Goal: Task Accomplishment & Management: Manage account settings

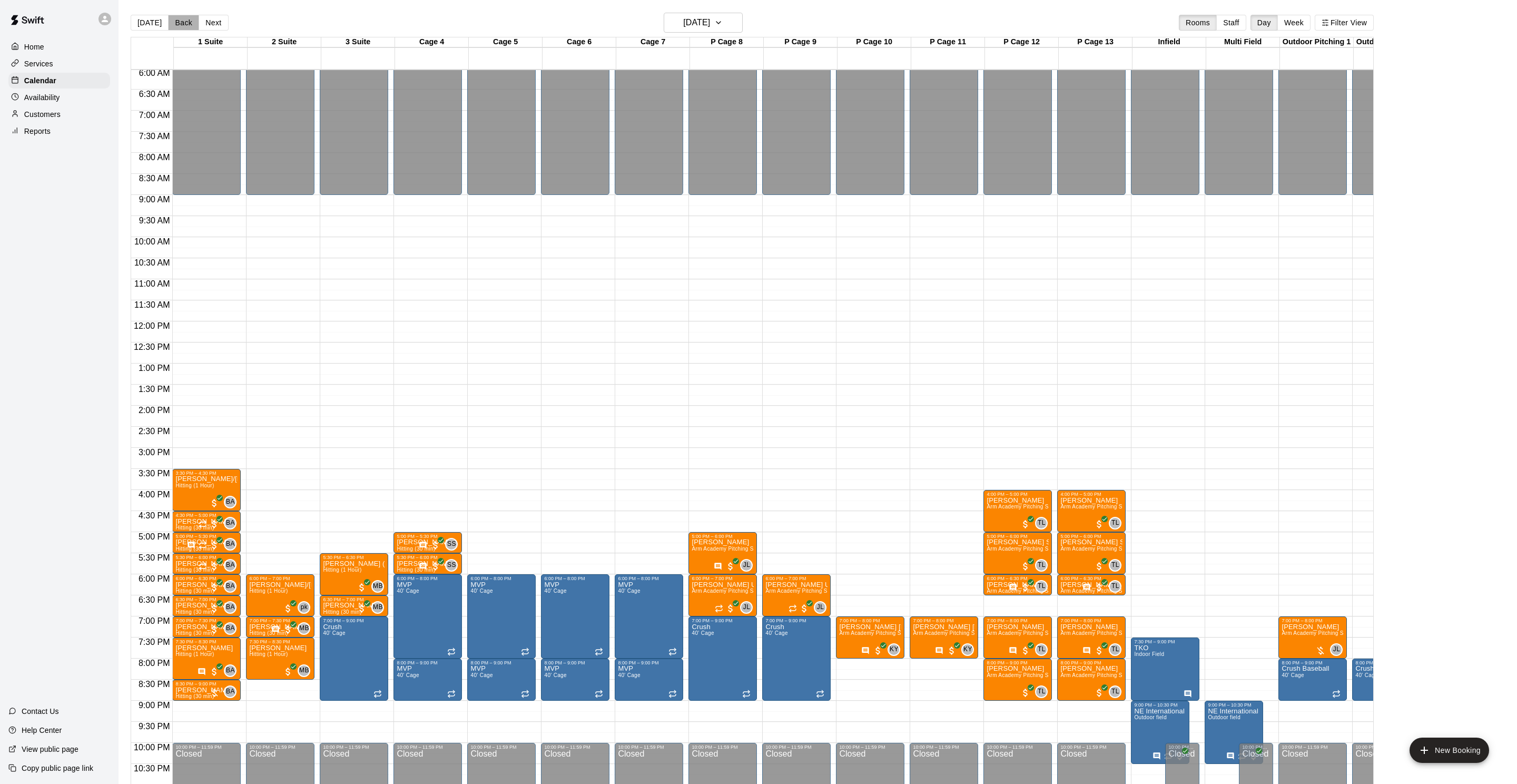
scroll to position [1, 0]
click at [189, 26] on button "Back" at bounding box center [183, 22] width 31 height 16
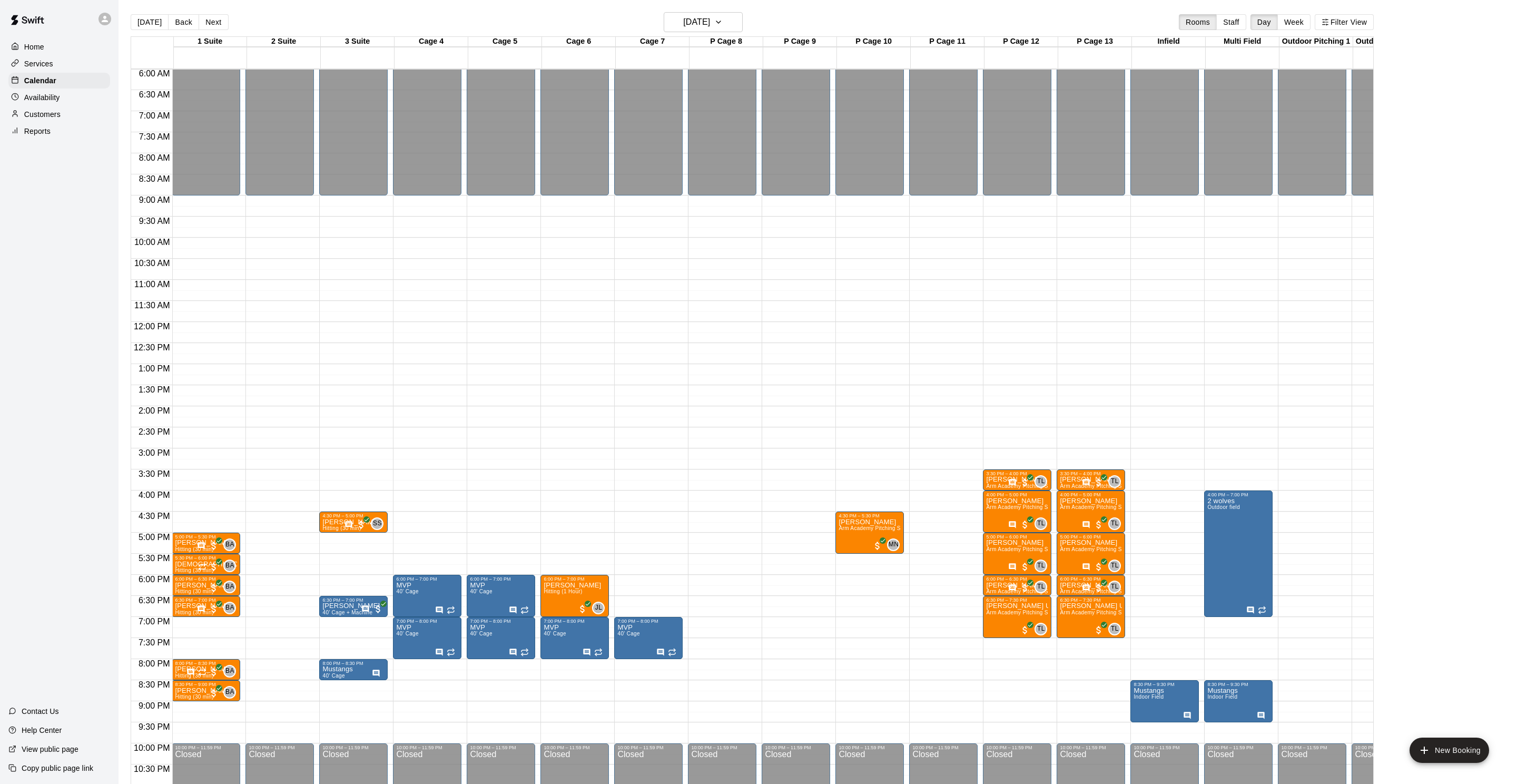
scroll to position [251, 1]
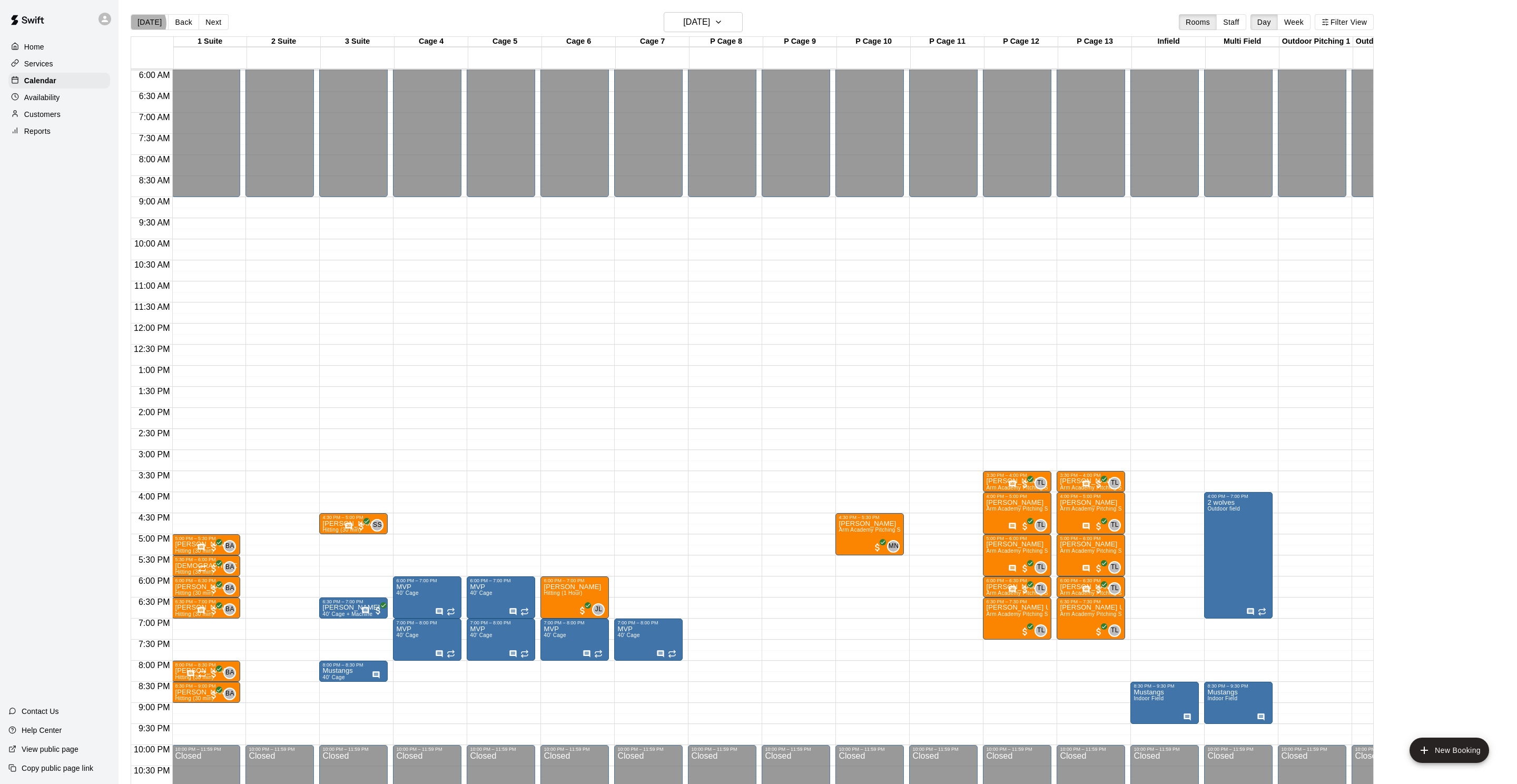
click at [143, 23] on button "[DATE]" at bounding box center [149, 22] width 38 height 16
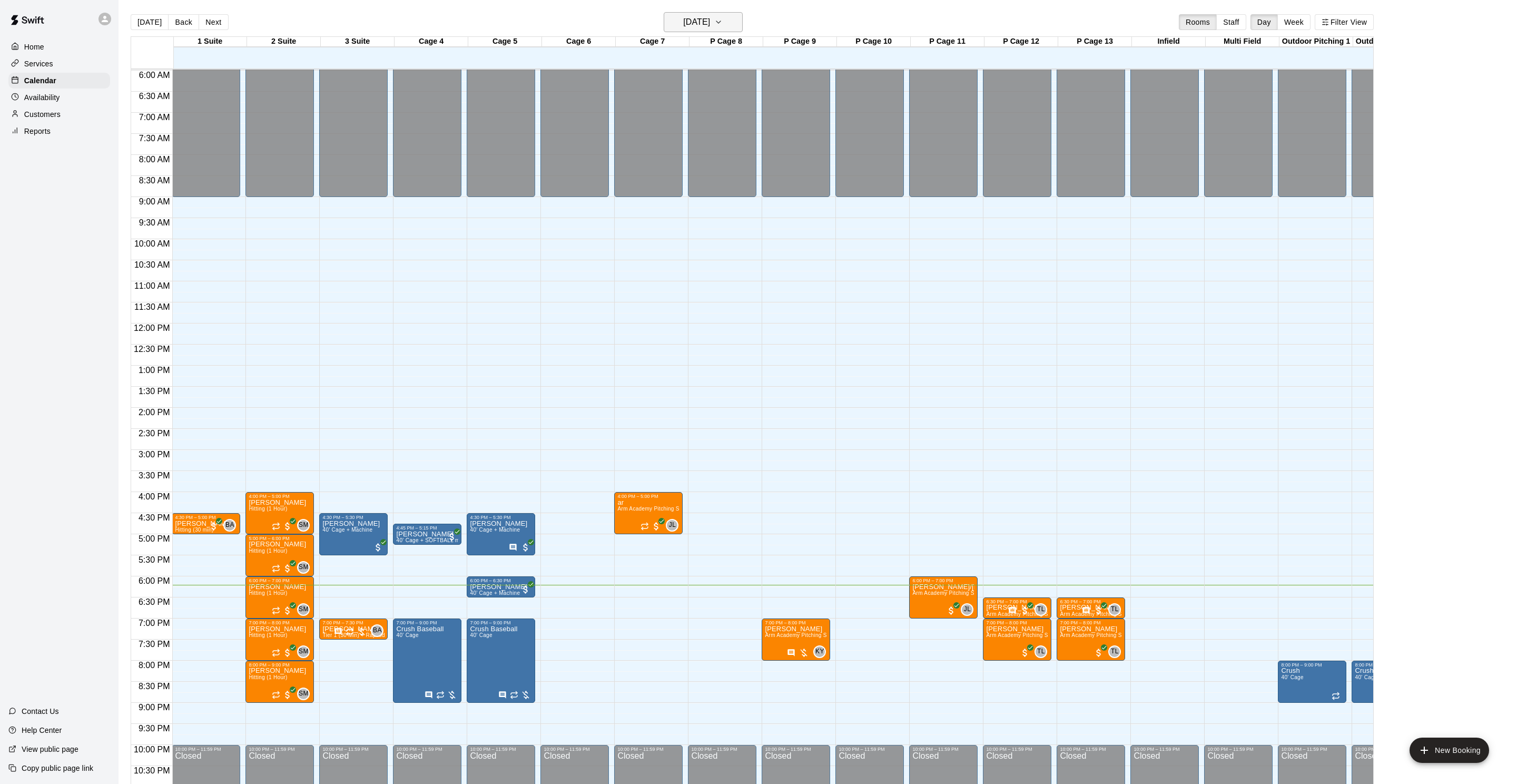
click at [710, 20] on h6 "[DATE]" at bounding box center [697, 21] width 27 height 14
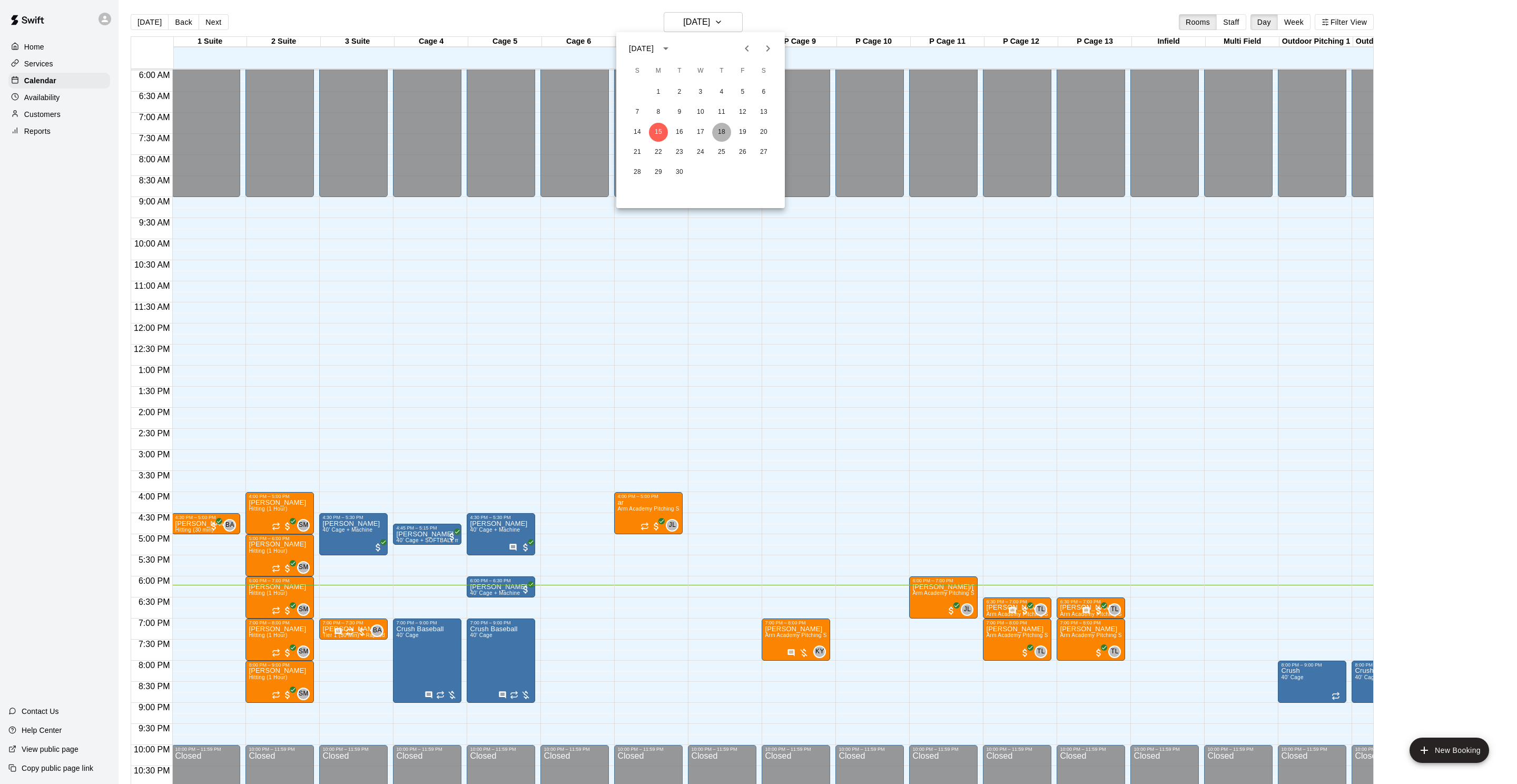
click at [721, 135] on button "18" at bounding box center [722, 132] width 19 height 19
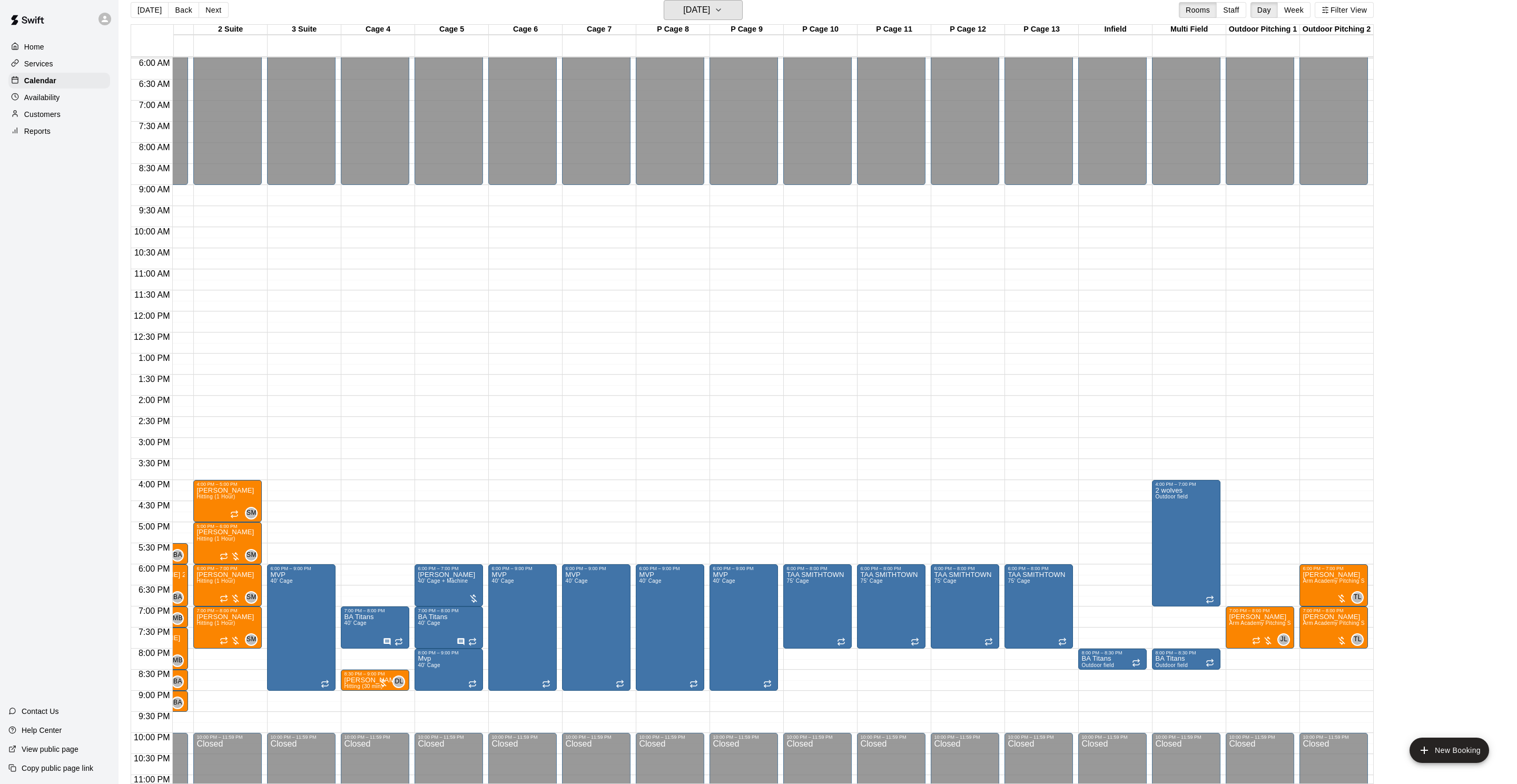
scroll to position [16, 0]
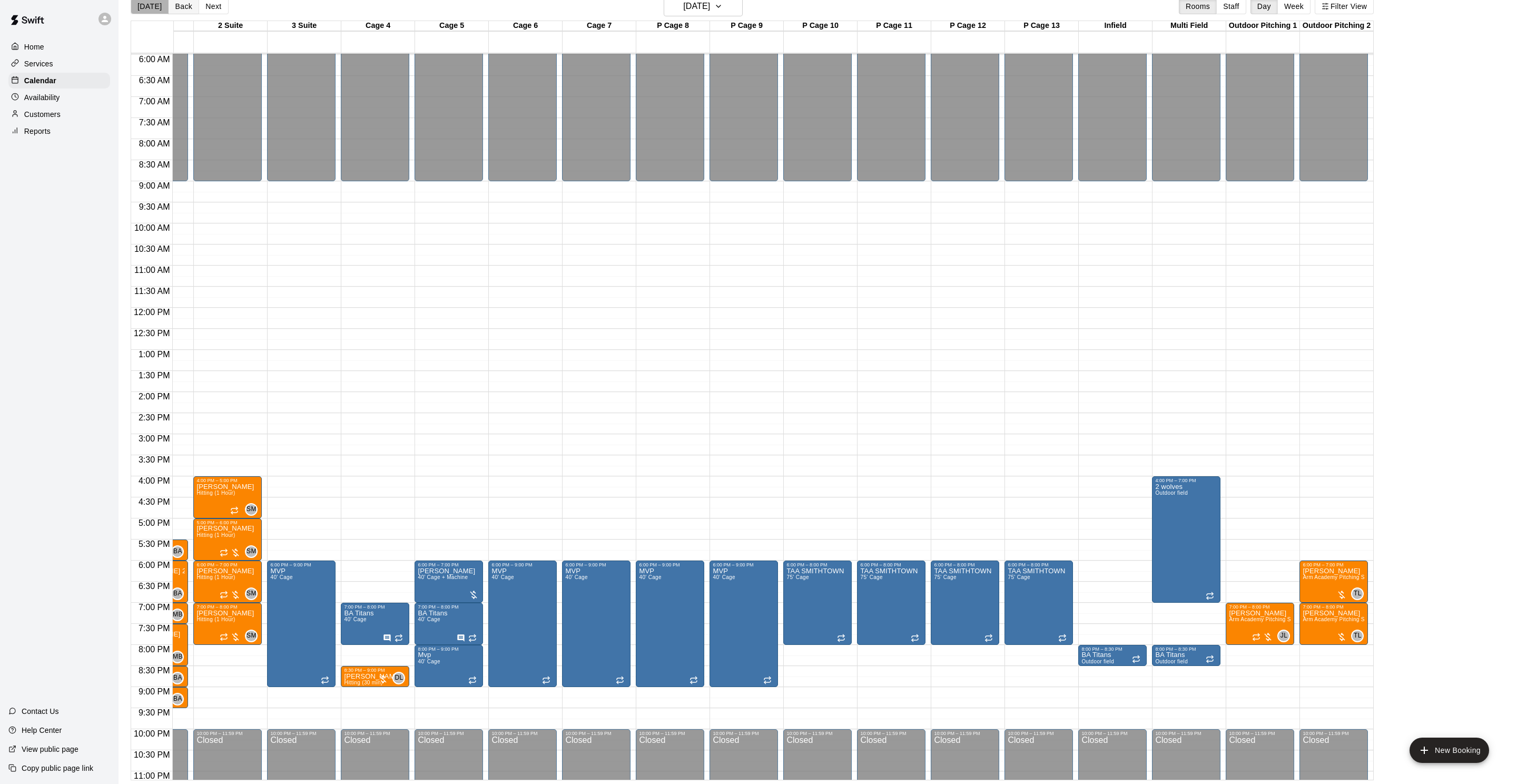
drag, startPoint x: 159, startPoint y: 10, endPoint x: 193, endPoint y: 10, distance: 34.0
click at [159, 10] on button "[DATE]" at bounding box center [149, 6] width 38 height 16
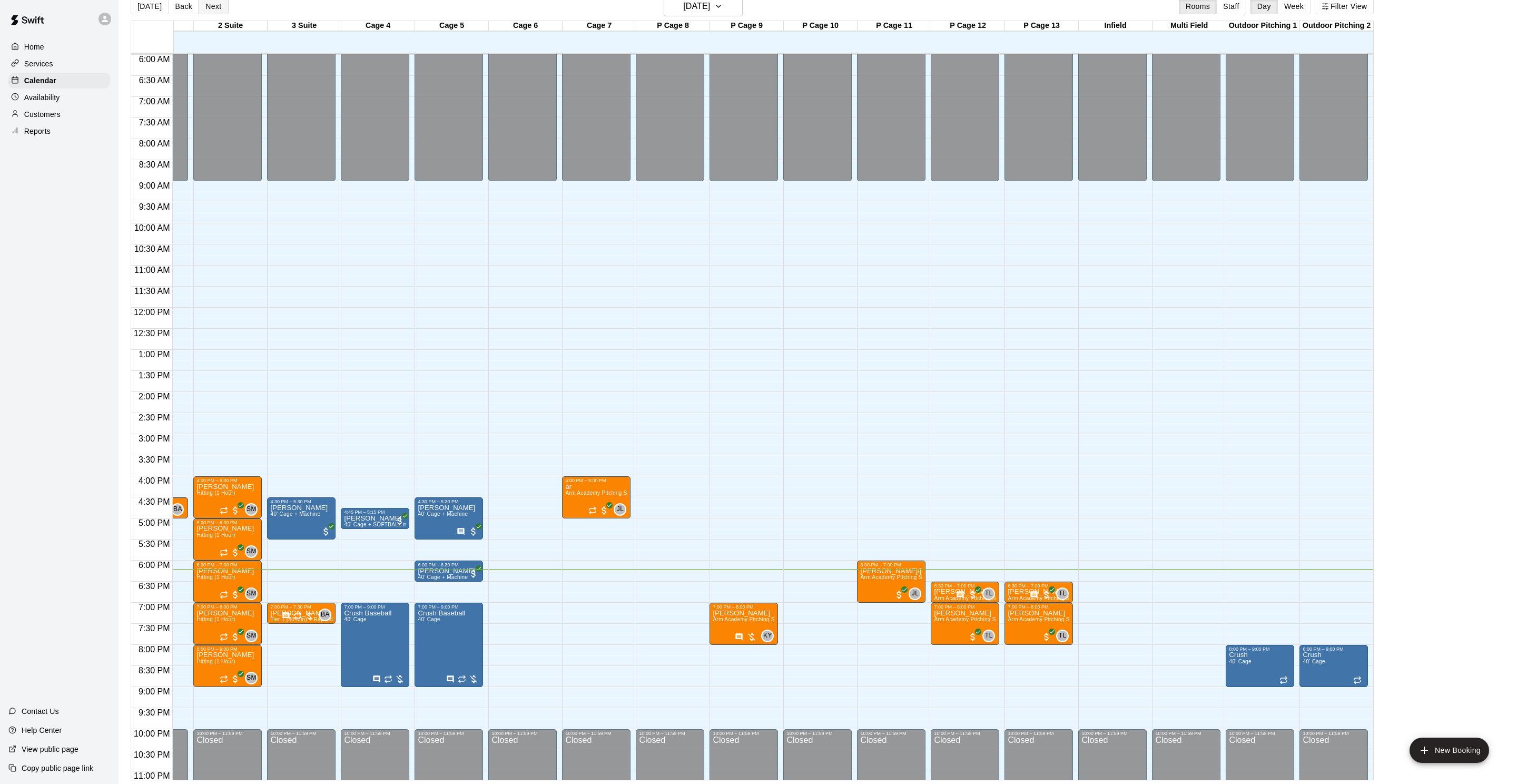
click at [214, 4] on button "Next" at bounding box center [213, 6] width 30 height 16
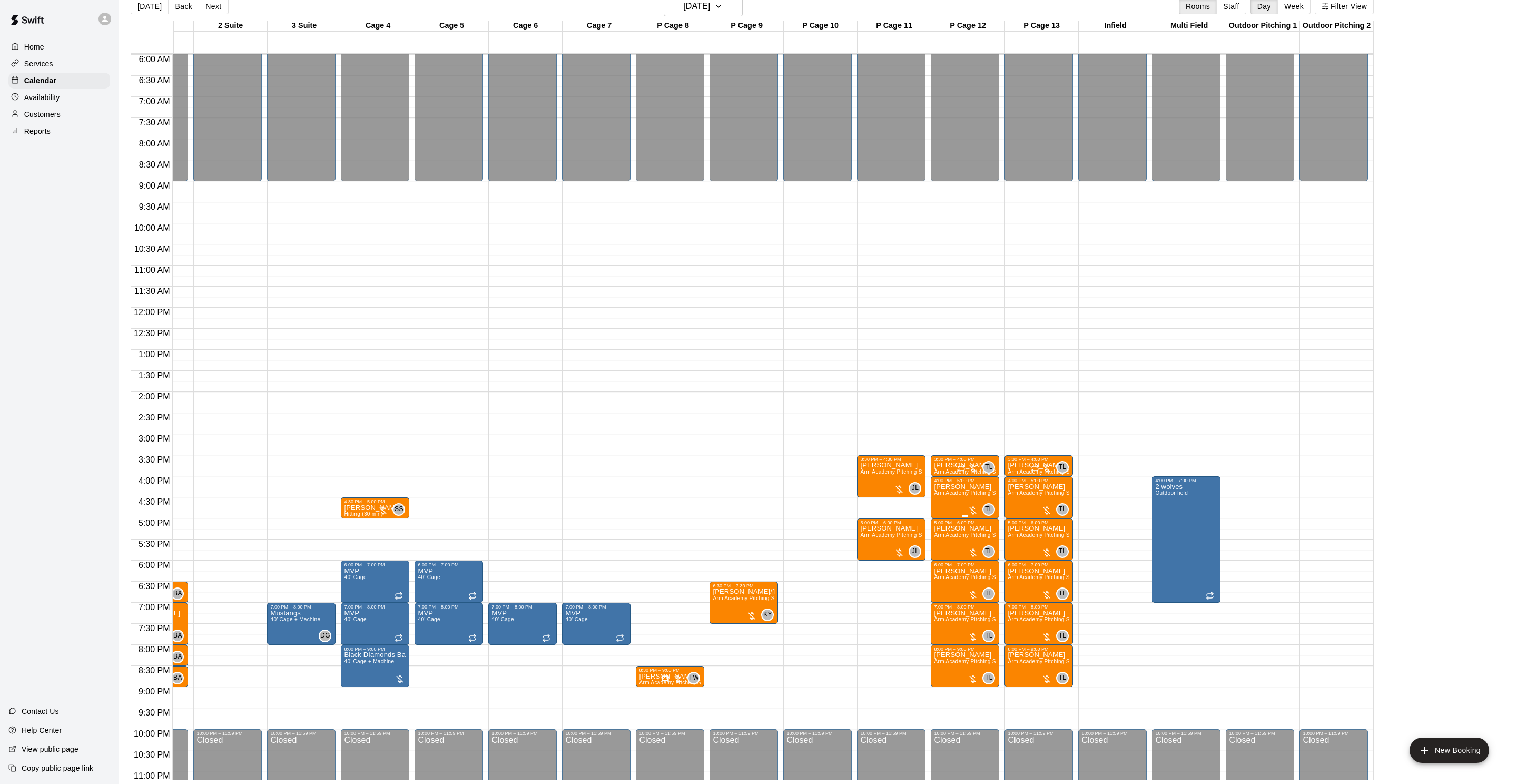
click at [944, 545] on icon "delete" at bounding box center [945, 543] width 8 height 9
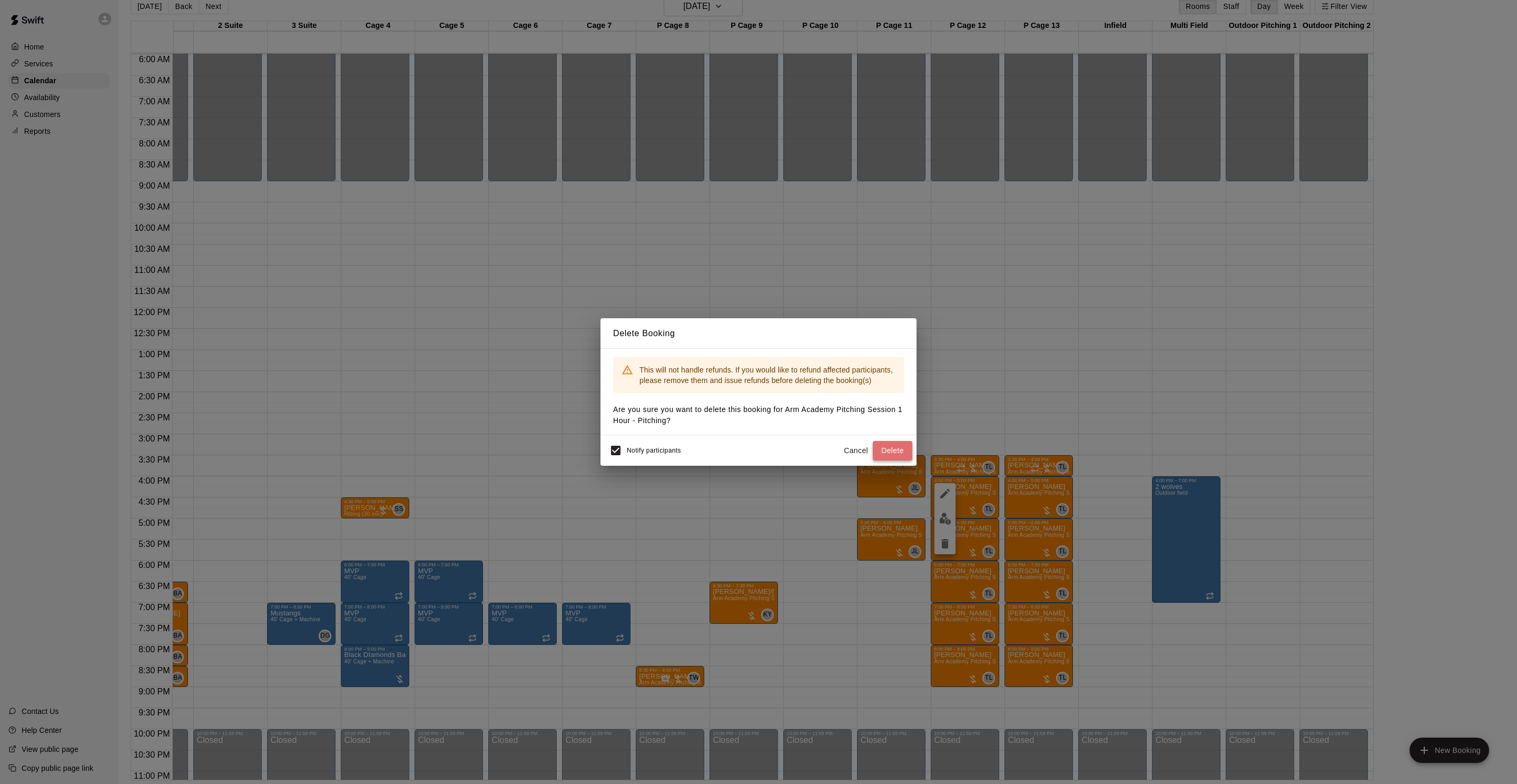
click at [891, 445] on button "Delete" at bounding box center [892, 450] width 39 height 20
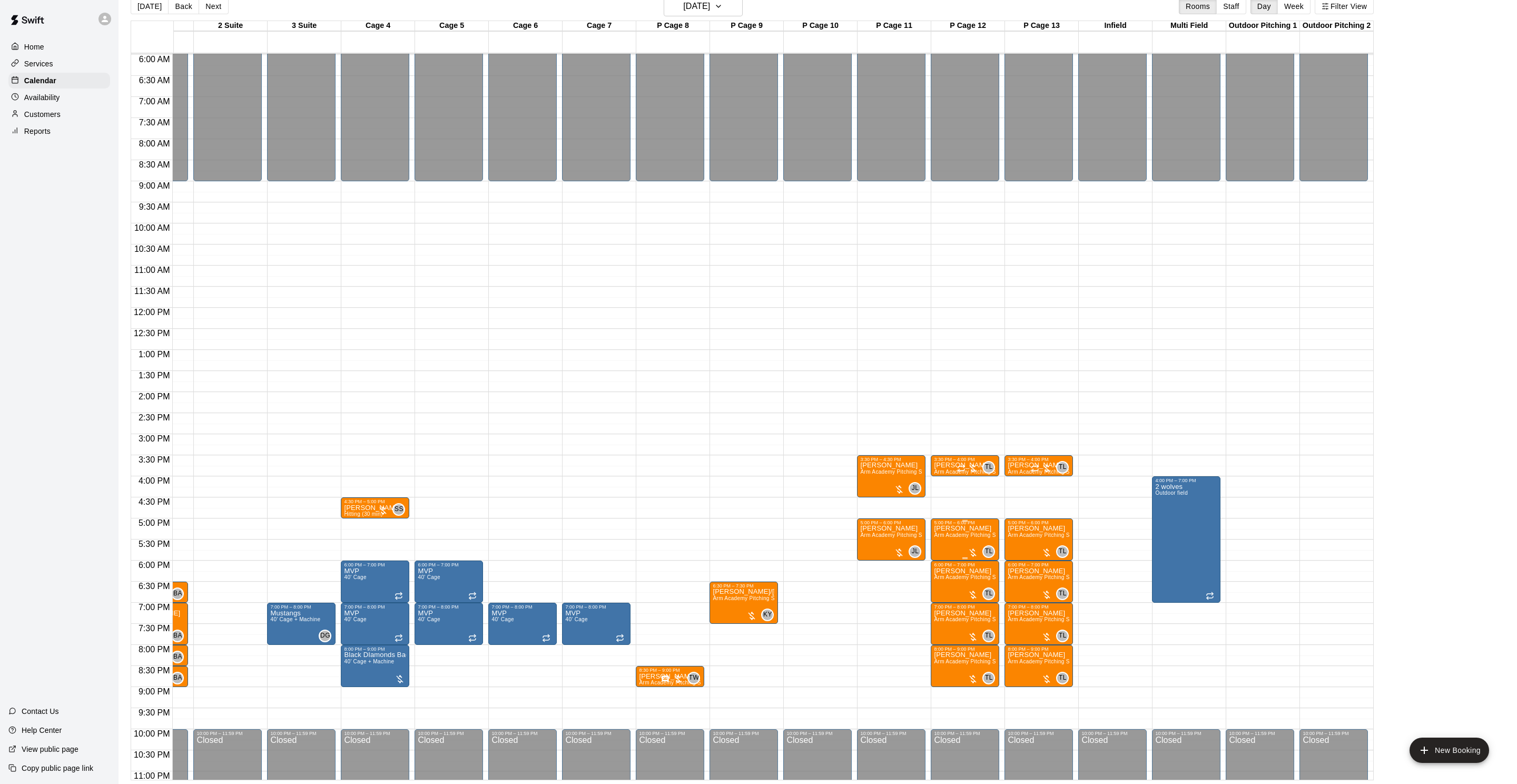
click at [957, 533] on span "Arm Academy Pitching Session 1 Hour - Pitching" at bounding box center [995, 534] width 122 height 6
click at [617, 13] on div at bounding box center [758, 392] width 1517 height 784
click at [199, 2] on button "Next" at bounding box center [213, 6] width 30 height 16
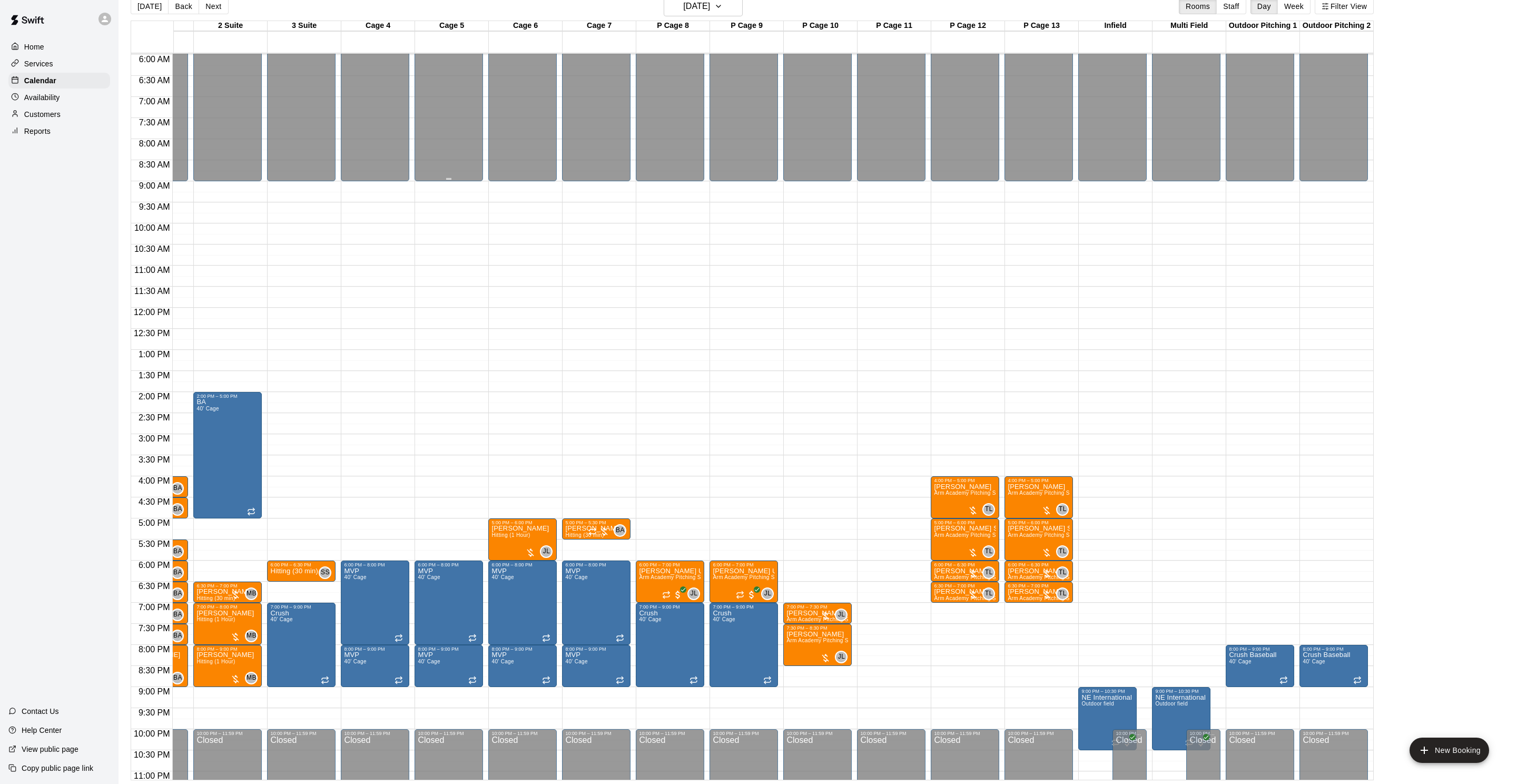
scroll to position [0, 0]
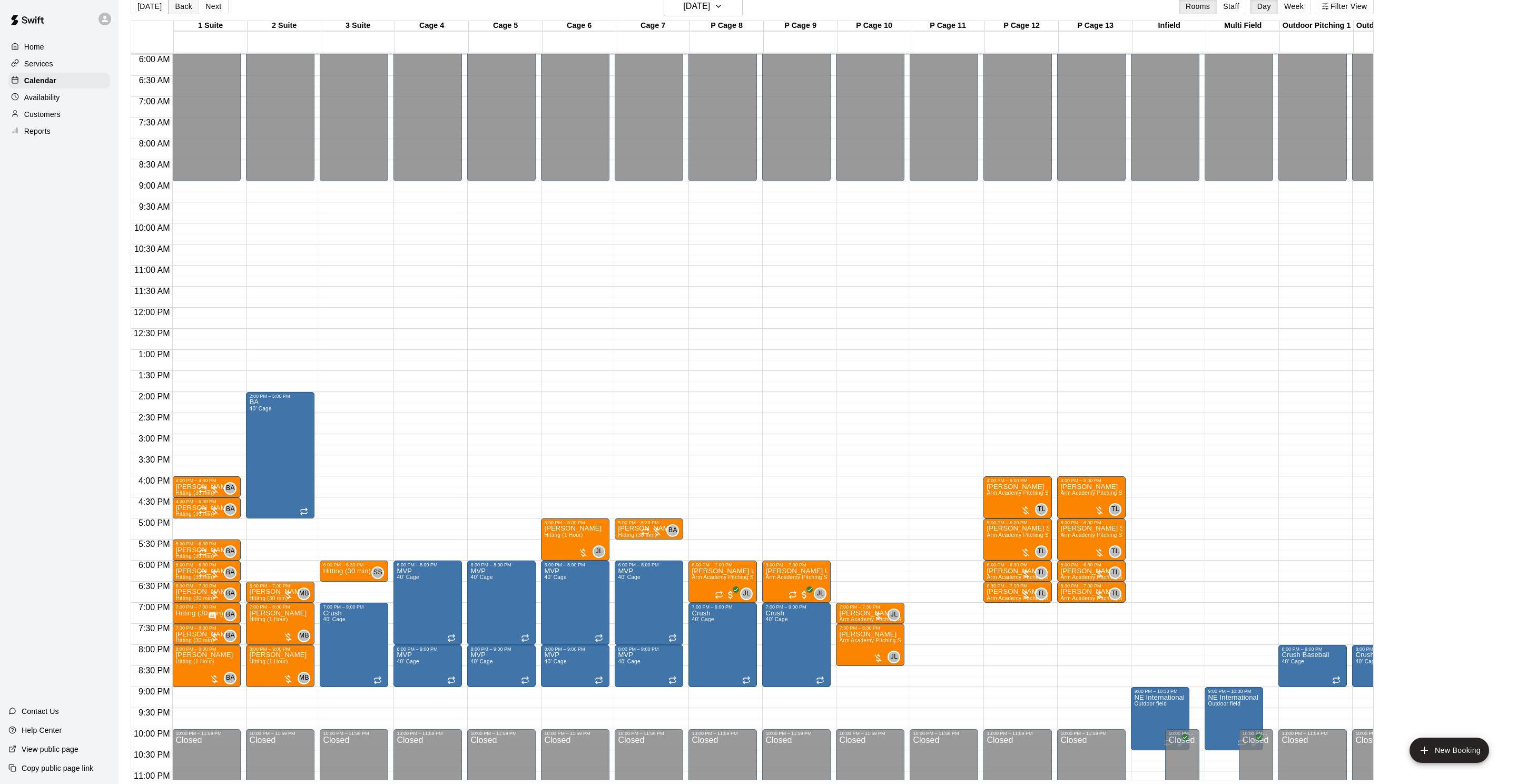
click at [186, 14] on div "[DATE] Back [DATE][DATE] Rooms Staff Day Week Filter View" at bounding box center [752, 9] width 1243 height 24
click at [187, 9] on button "Back" at bounding box center [183, 6] width 31 height 16
